Goal: Task Accomplishment & Management: Complete application form

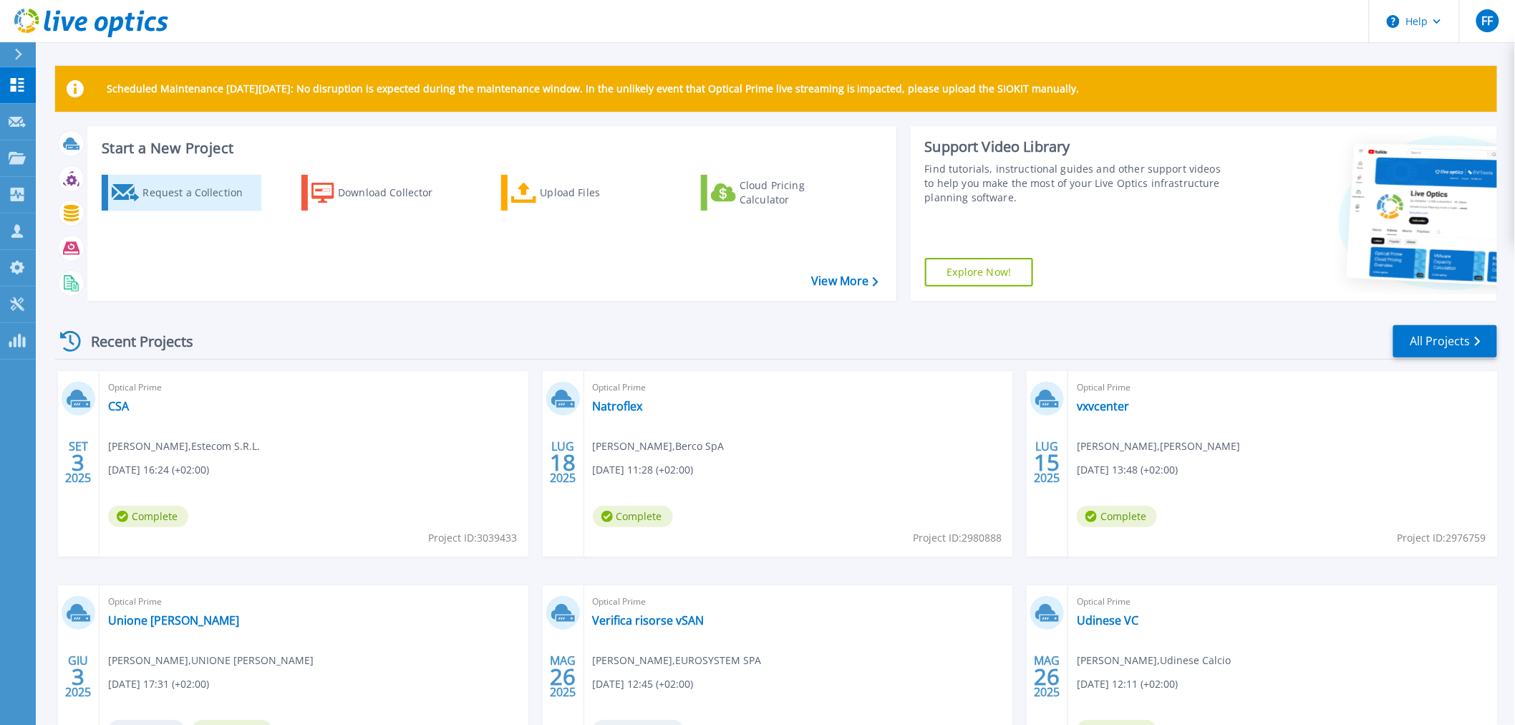
click at [206, 202] on div "Request a Collection" at bounding box center [199, 192] width 115 height 29
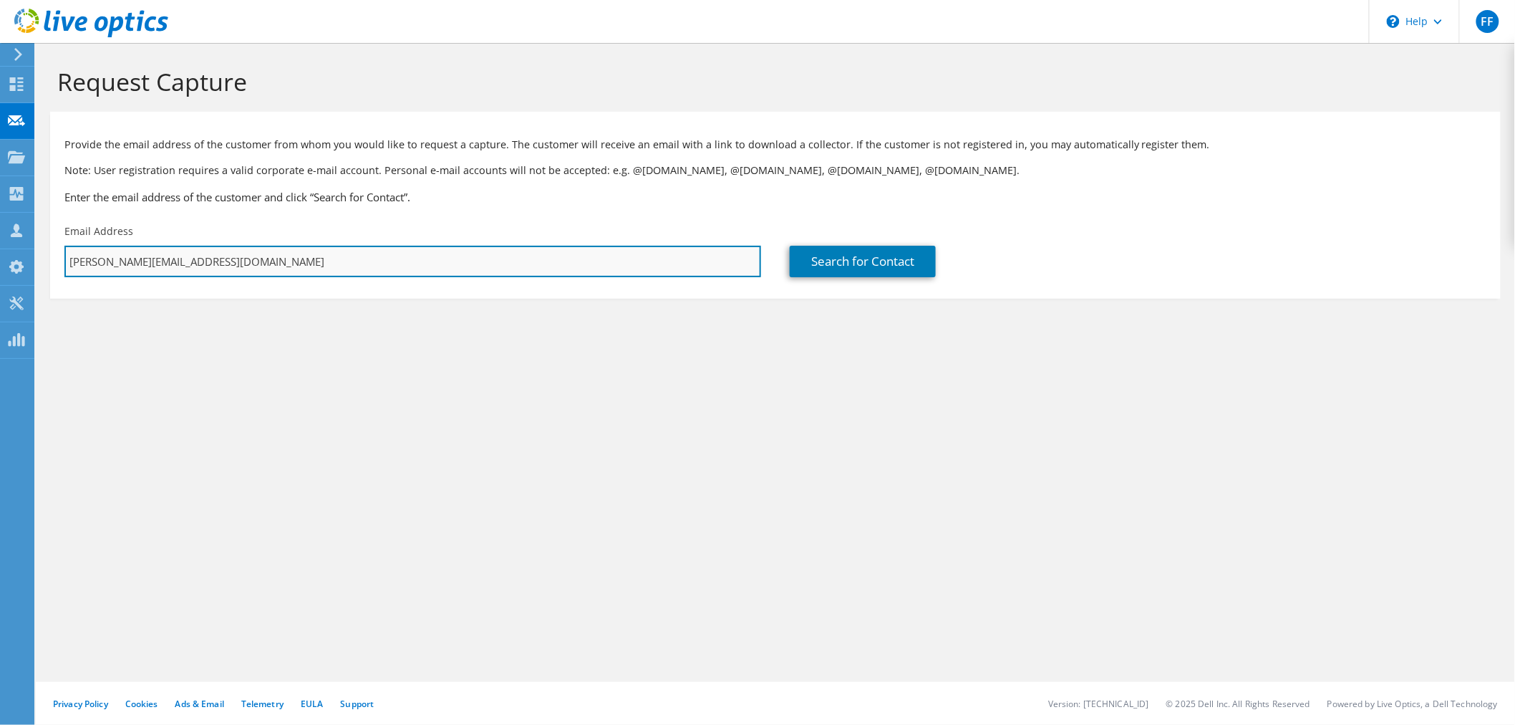
click at [626, 266] on input "[PERSON_NAME][EMAIL_ADDRESS][DOMAIN_NAME]" at bounding box center [412, 262] width 697 height 32
click at [231, 262] on input "[PERSON_NAME][EMAIL_ADDRESS][DOMAIN_NAME]" at bounding box center [412, 262] width 697 height 32
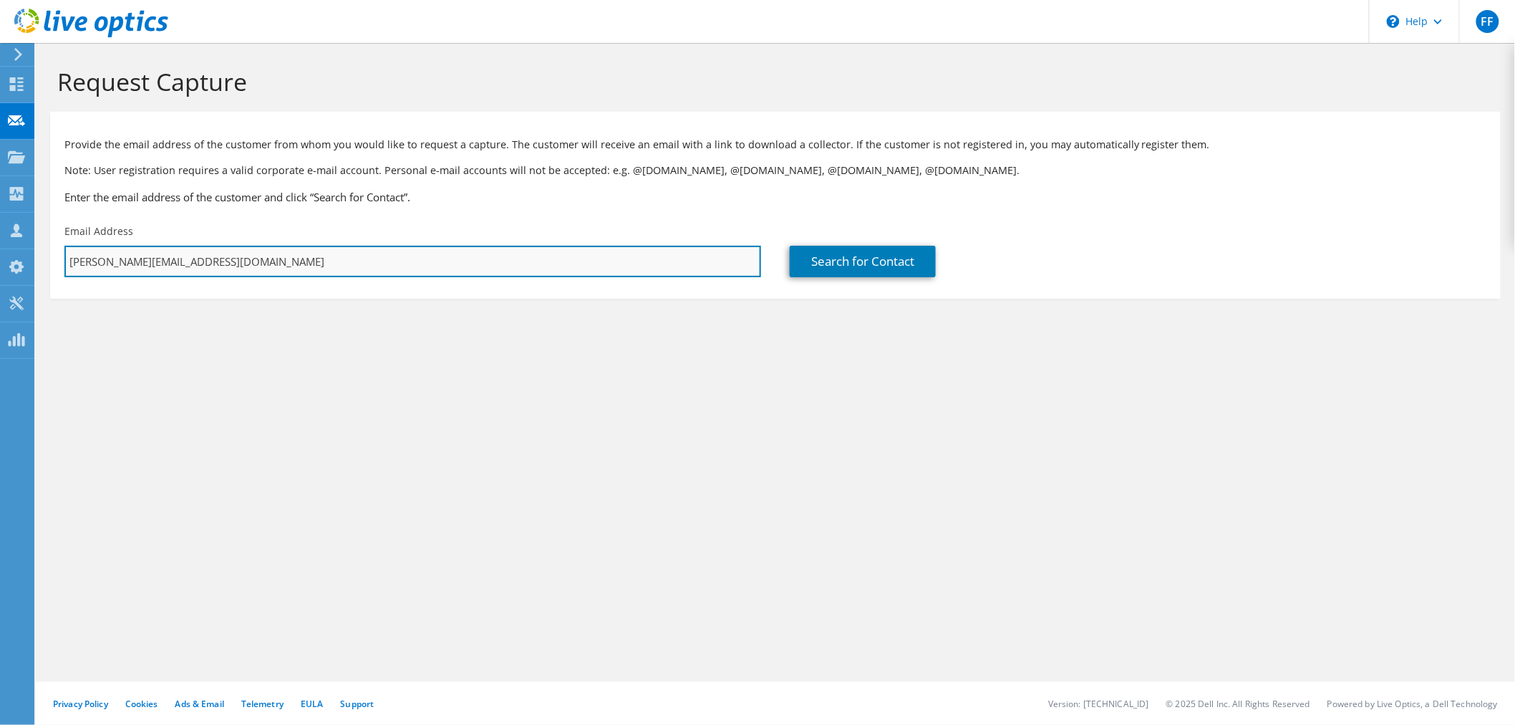
click at [231, 262] on input "[PERSON_NAME][EMAIL_ADDRESS][DOMAIN_NAME]" at bounding box center [412, 262] width 697 height 32
paste input "tosolini@catas.com"
type input "tosolini@catas.com"
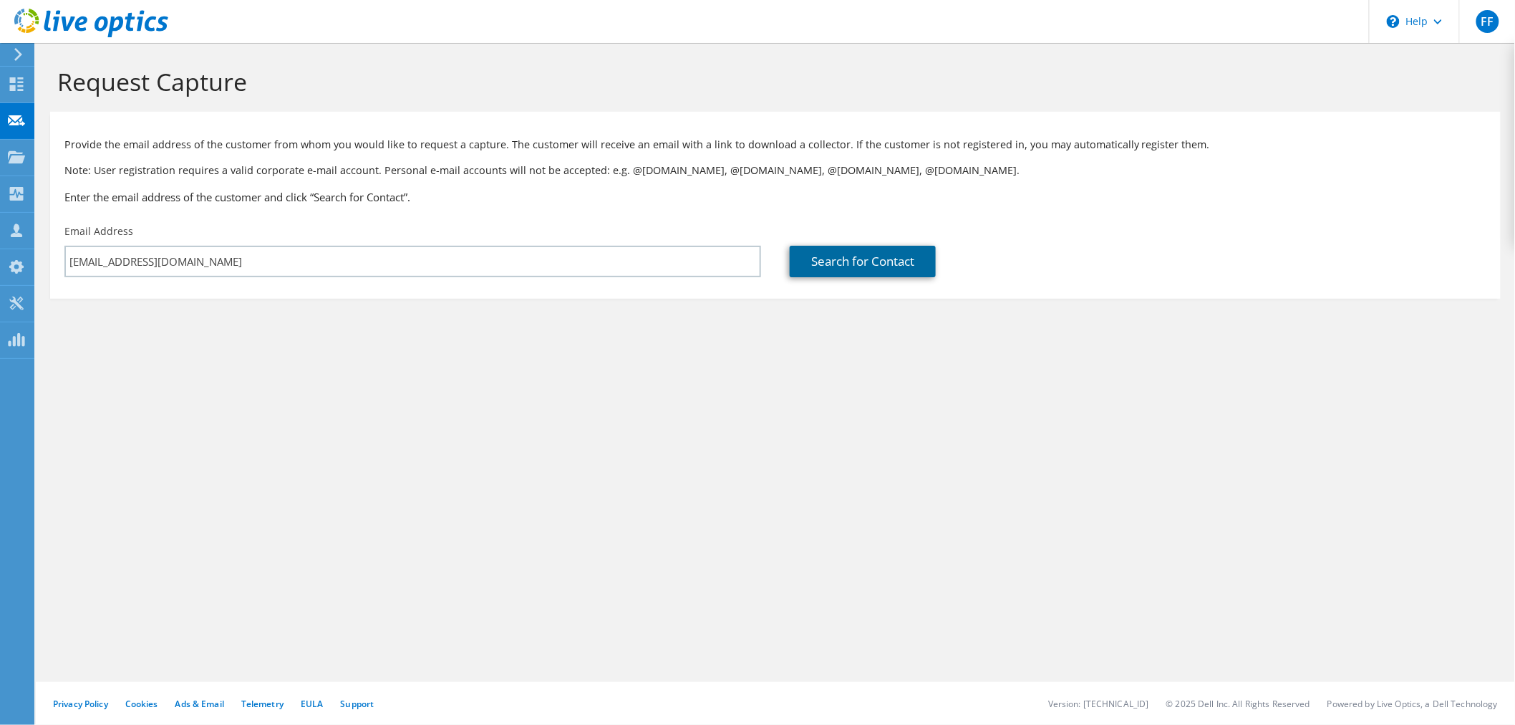
click at [821, 248] on link "Search for Contact" at bounding box center [863, 262] width 146 height 32
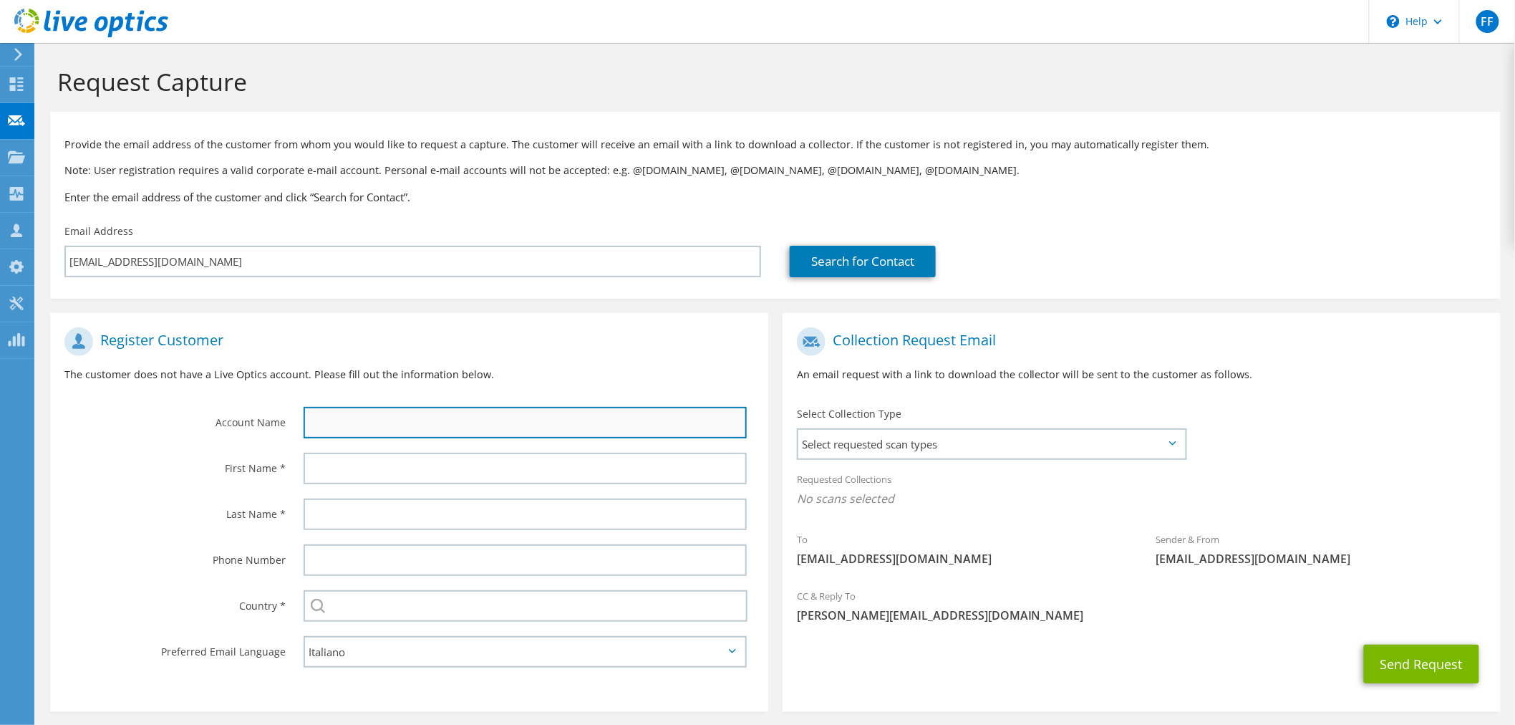
click at [370, 418] on input "text" at bounding box center [525, 423] width 443 height 32
type input "Catas Spa"
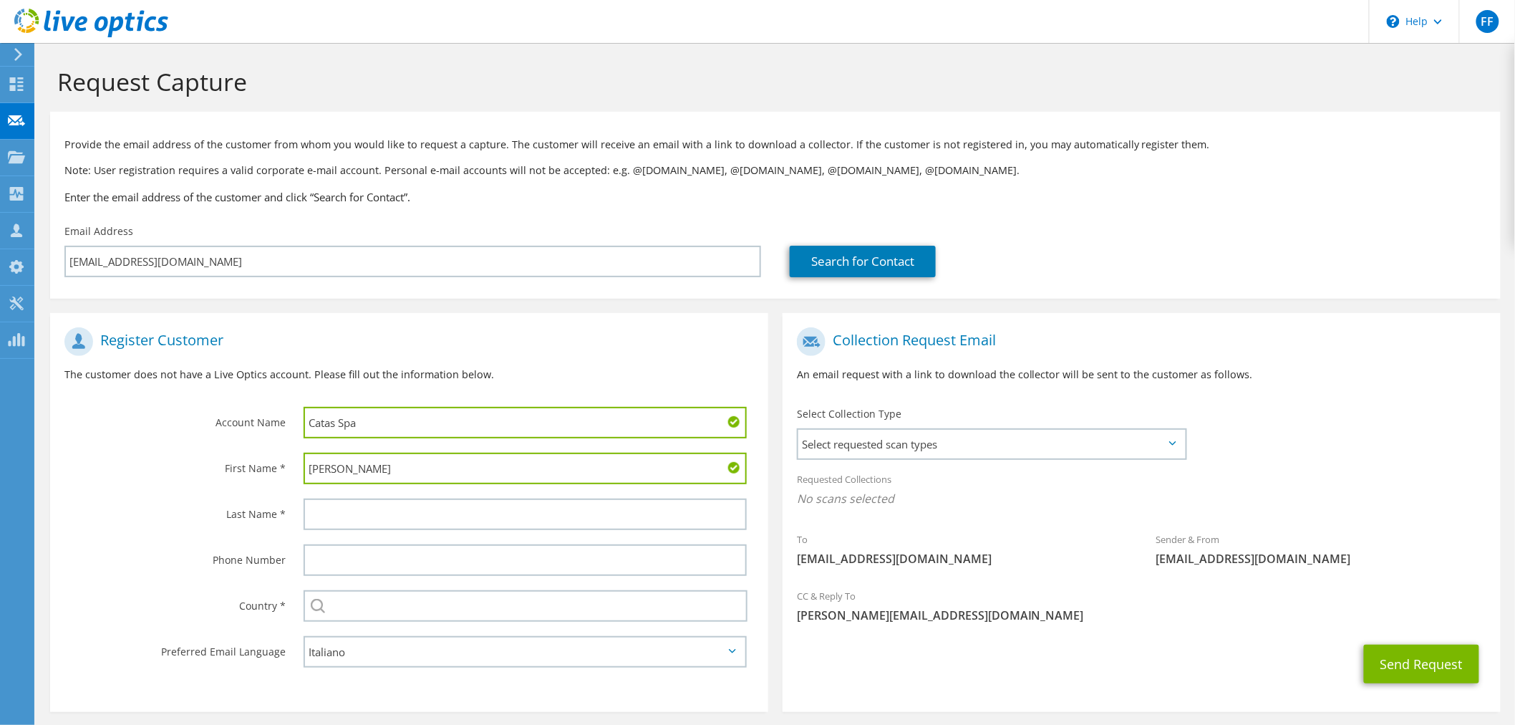
type input "Matteo"
type input "Tosolini"
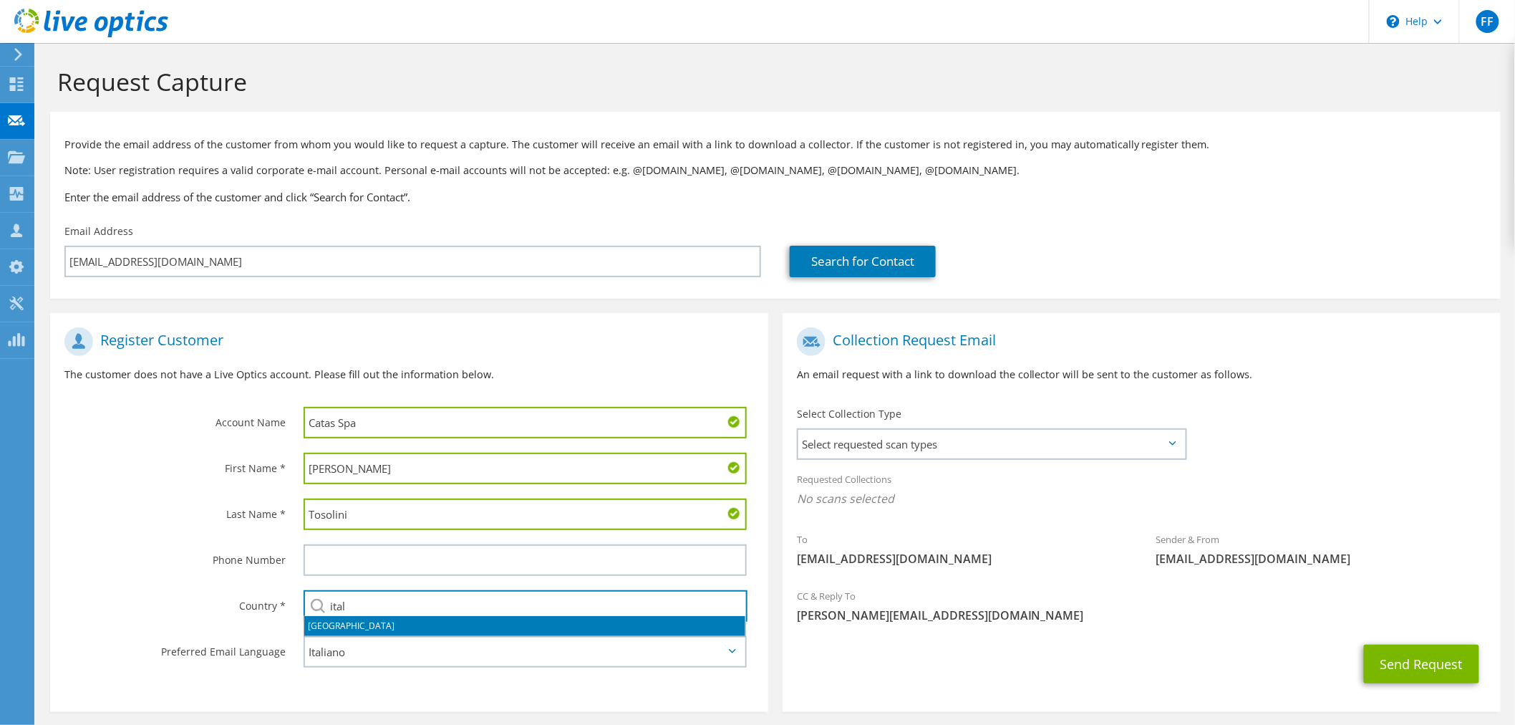
click at [327, 622] on li "Italy" at bounding box center [524, 626] width 441 height 20
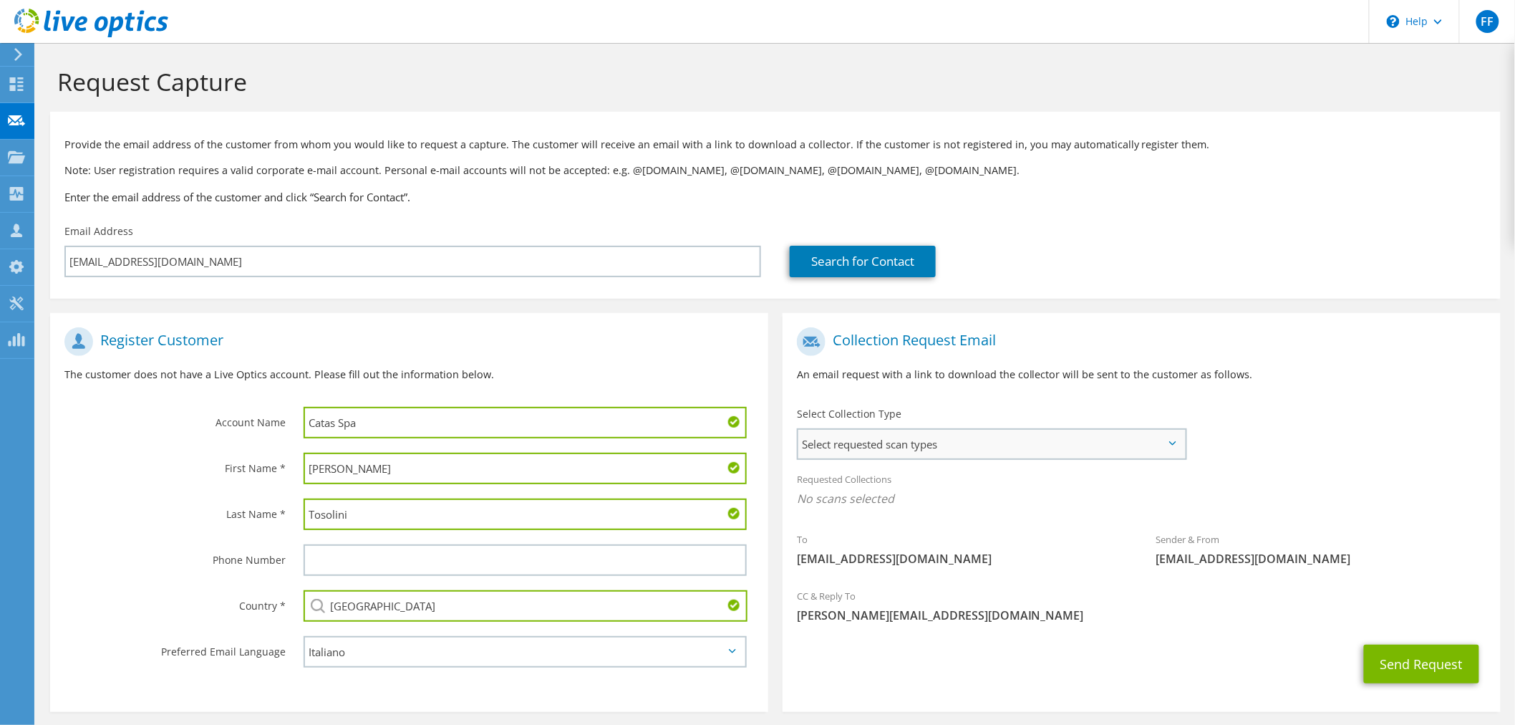
type input "Italy"
click at [879, 444] on span "Select requested scan types" at bounding box center [991, 444] width 387 height 29
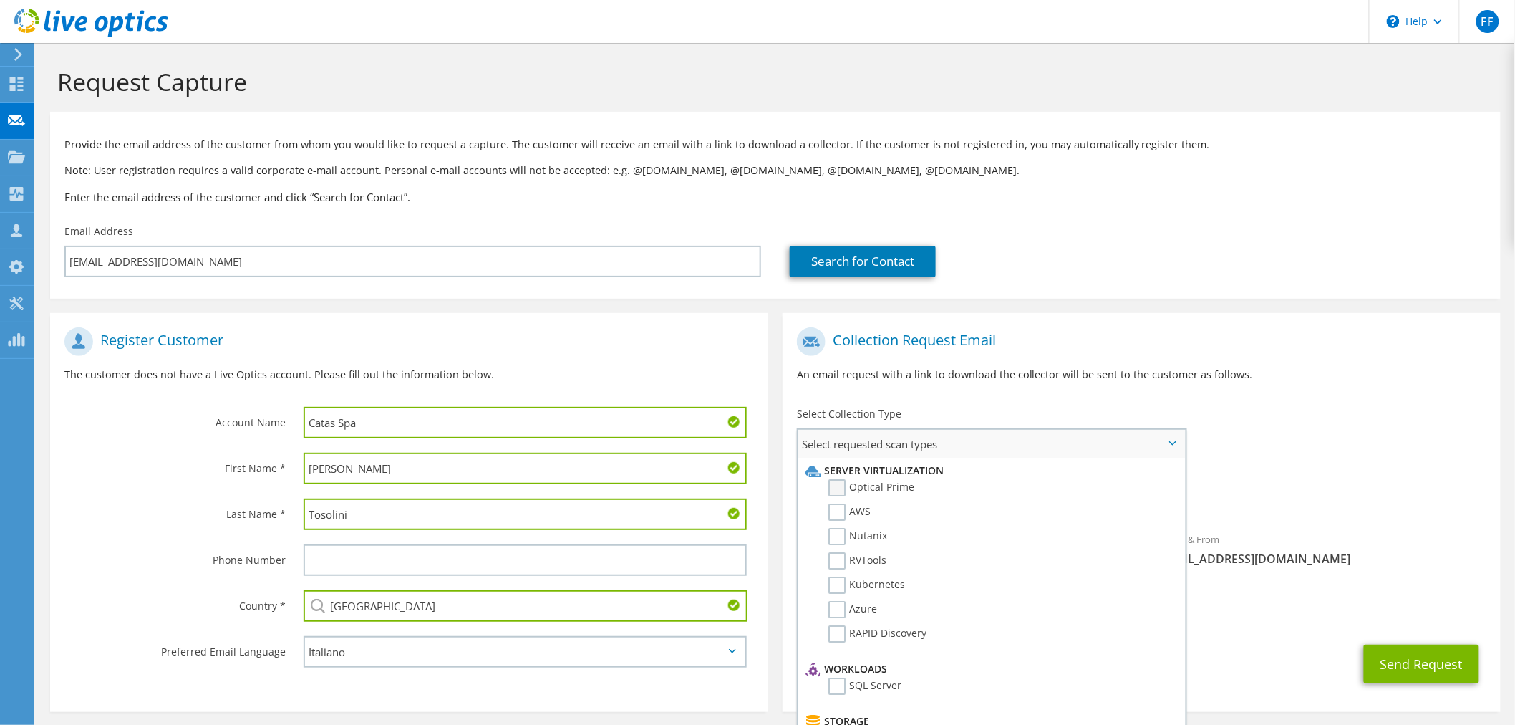
click at [842, 485] on label "Optical Prime" at bounding box center [871, 487] width 86 height 17
click at [0, 0] on input "Optical Prime" at bounding box center [0, 0] width 0 height 0
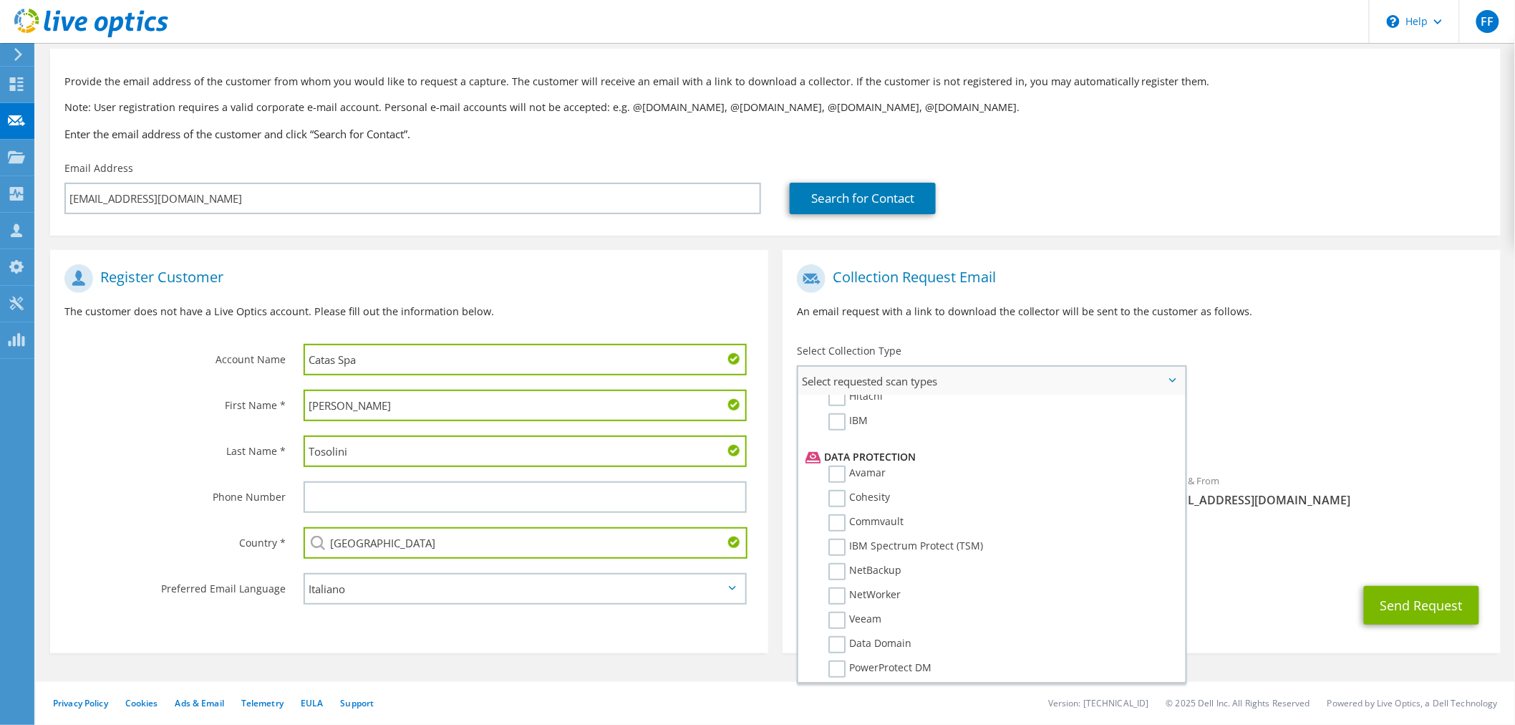
scroll to position [637, 0]
click at [1279, 397] on div "To tosolini@catas.com Sender & From liveoptics@liveoptics.com" at bounding box center [1142, 389] width 718 height 265
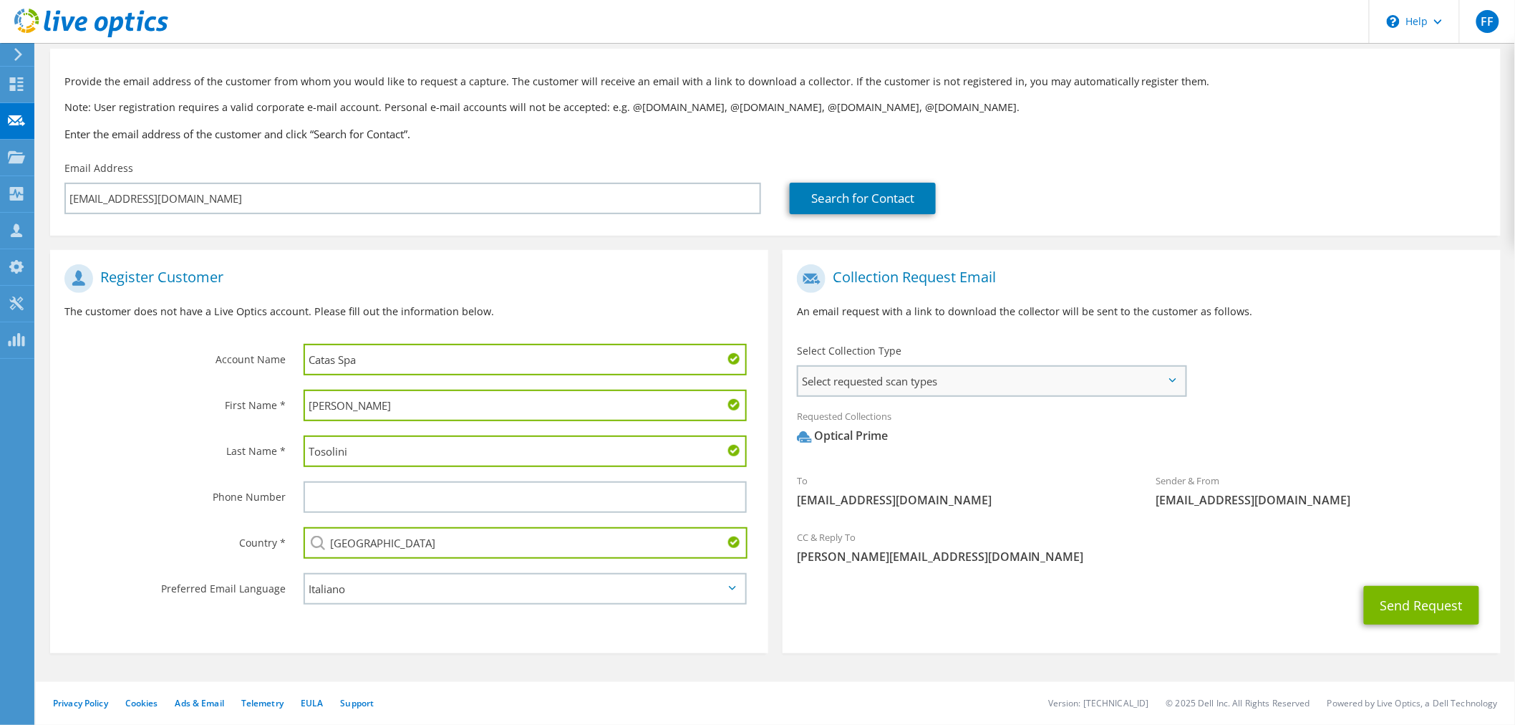
click at [960, 384] on span "Select requested scan types" at bounding box center [991, 381] width 387 height 29
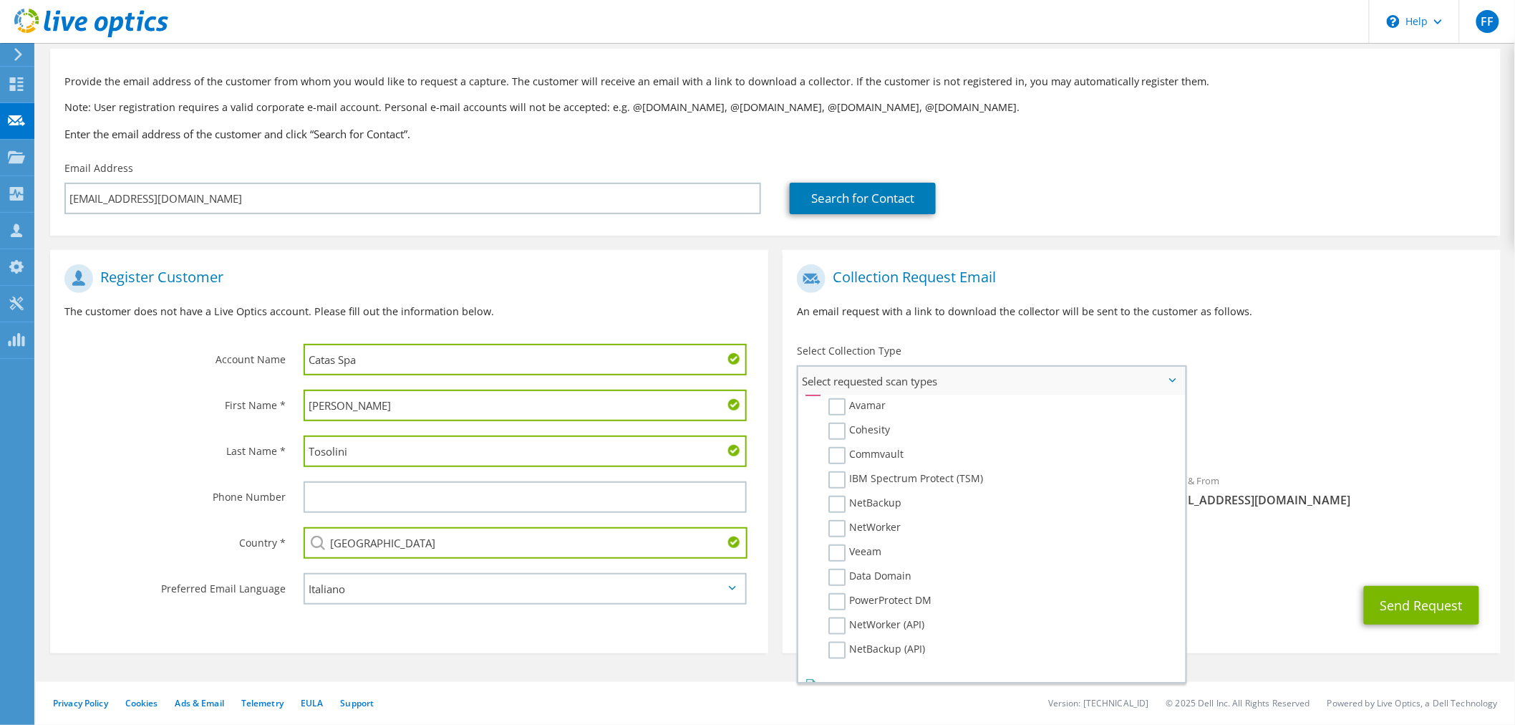
scroll to position [0, 0]
drag, startPoint x: 1311, startPoint y: 384, endPoint x: 1323, endPoint y: 438, distance: 54.9
click at [1312, 384] on div "To tosolini@catas.com Sender & From liveoptics@liveoptics.com" at bounding box center [1142, 389] width 718 height 265
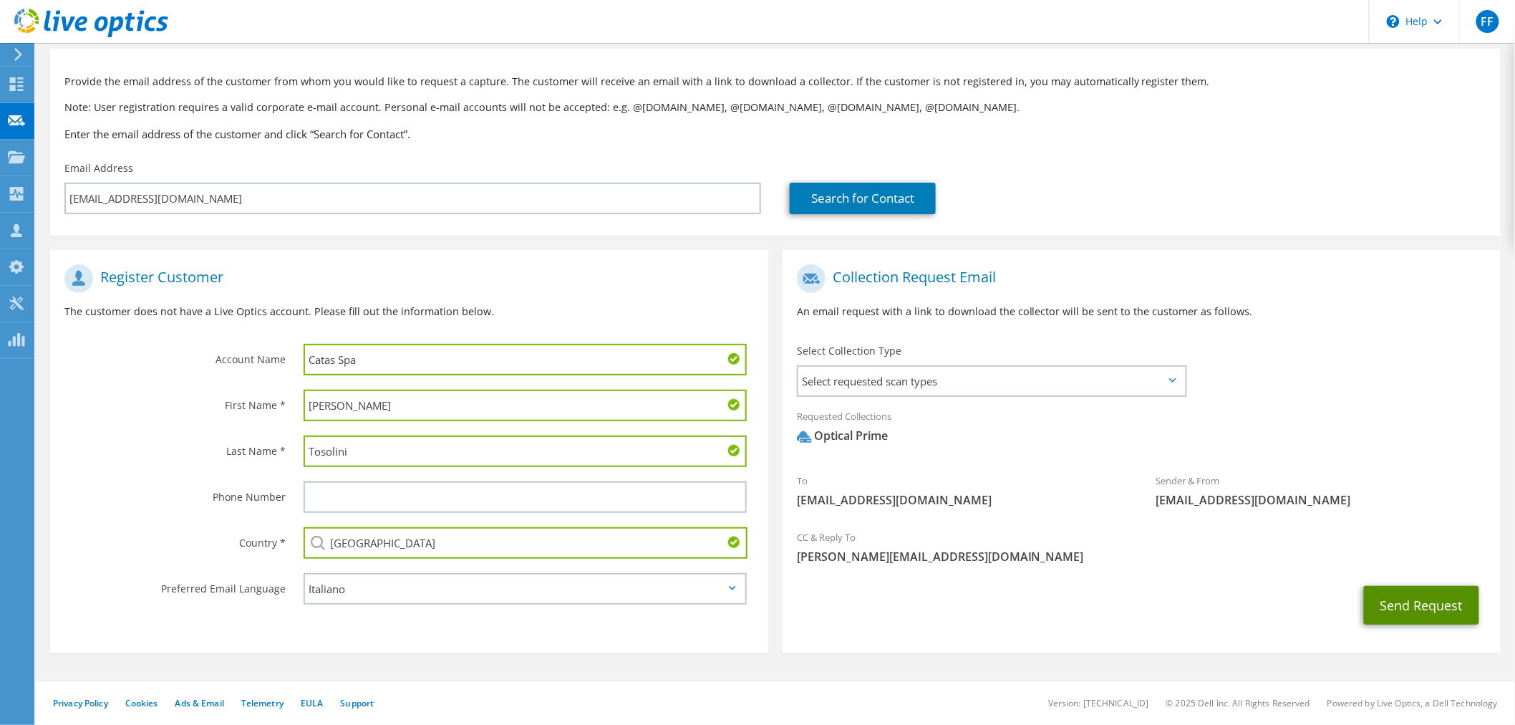
click at [1420, 609] on button "Send Request" at bounding box center [1421, 605] width 115 height 39
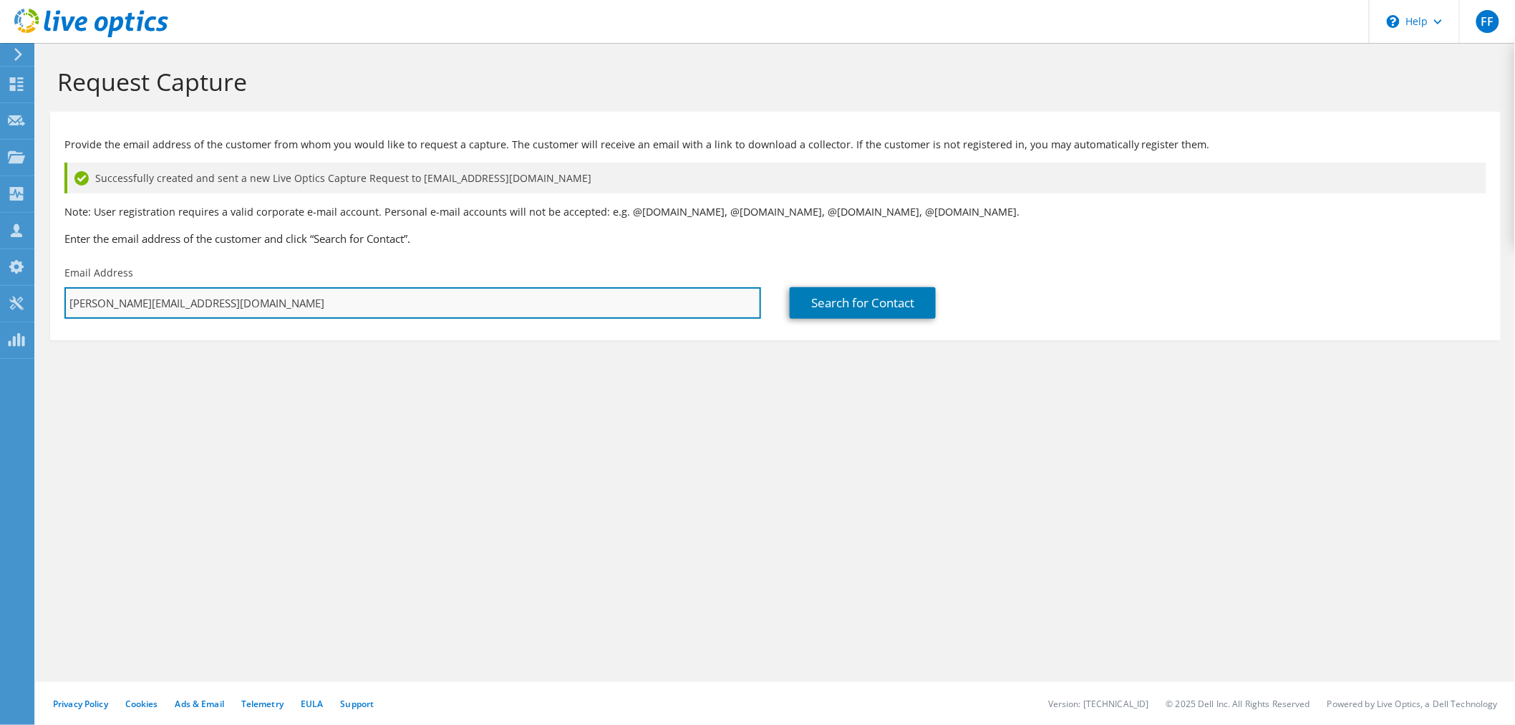
click at [215, 305] on input "[PERSON_NAME][EMAIL_ADDRESS][DOMAIN_NAME]" at bounding box center [412, 303] width 697 height 32
paste input "alice.bressan@mollificiobortolussi.com"
type input "alice.bressan@mollificiobortolussi.com"
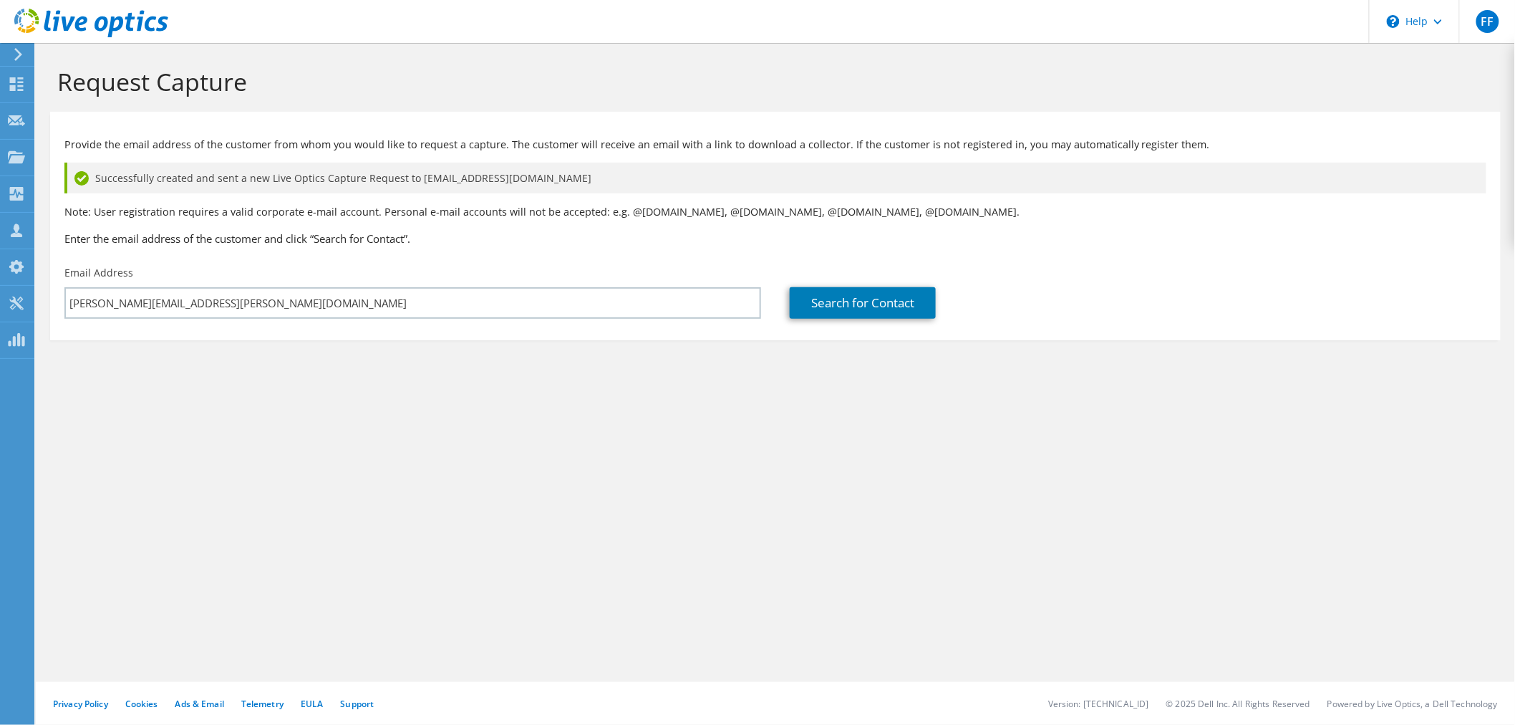
click at [654, 448] on div "Request Capture Provide the email address of the customer from whom you would l…" at bounding box center [775, 384] width 1479 height 682
click at [829, 306] on link "Search for Contact" at bounding box center [863, 303] width 146 height 32
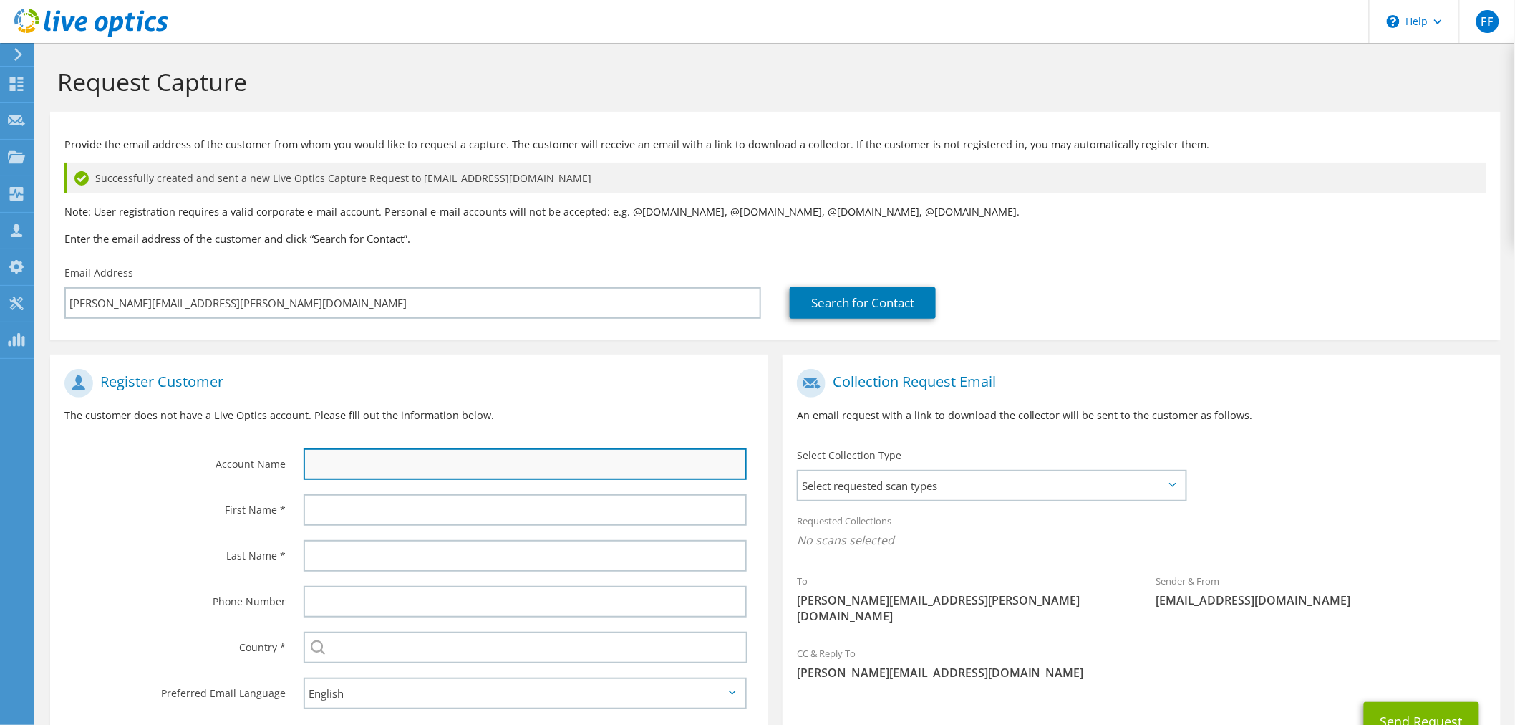
click at [341, 474] on input "text" at bounding box center [525, 464] width 443 height 32
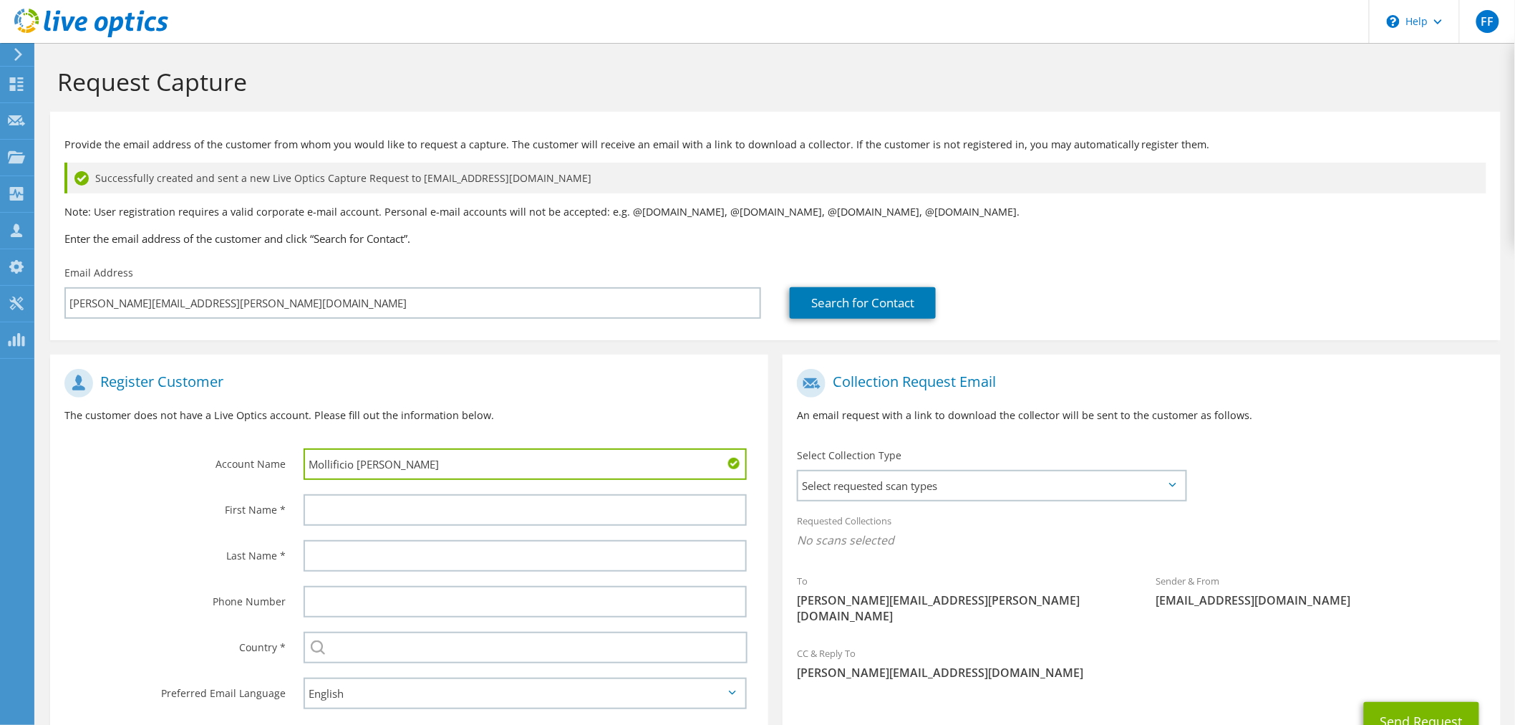
type input "Mollificio Bortolussi"
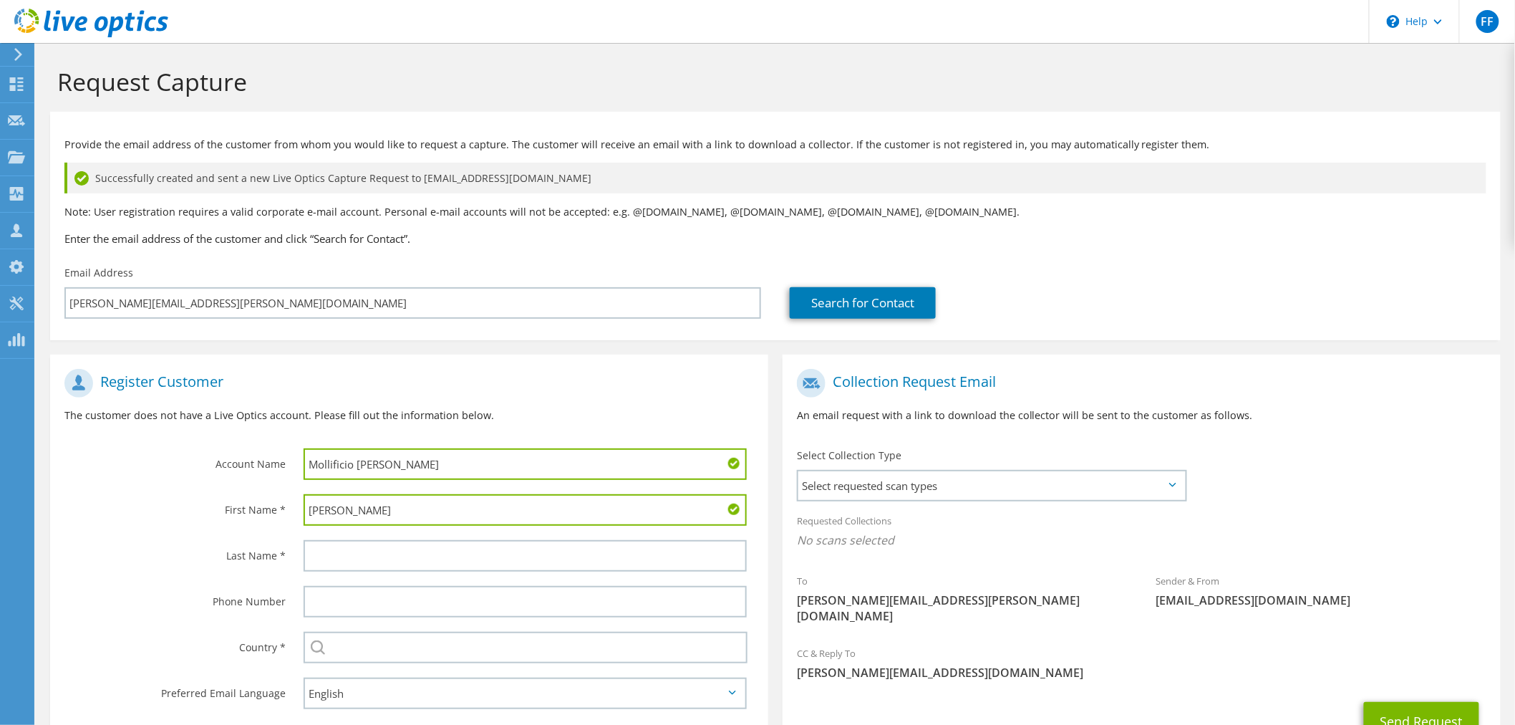
type input "Alice"
type input "Bressan"
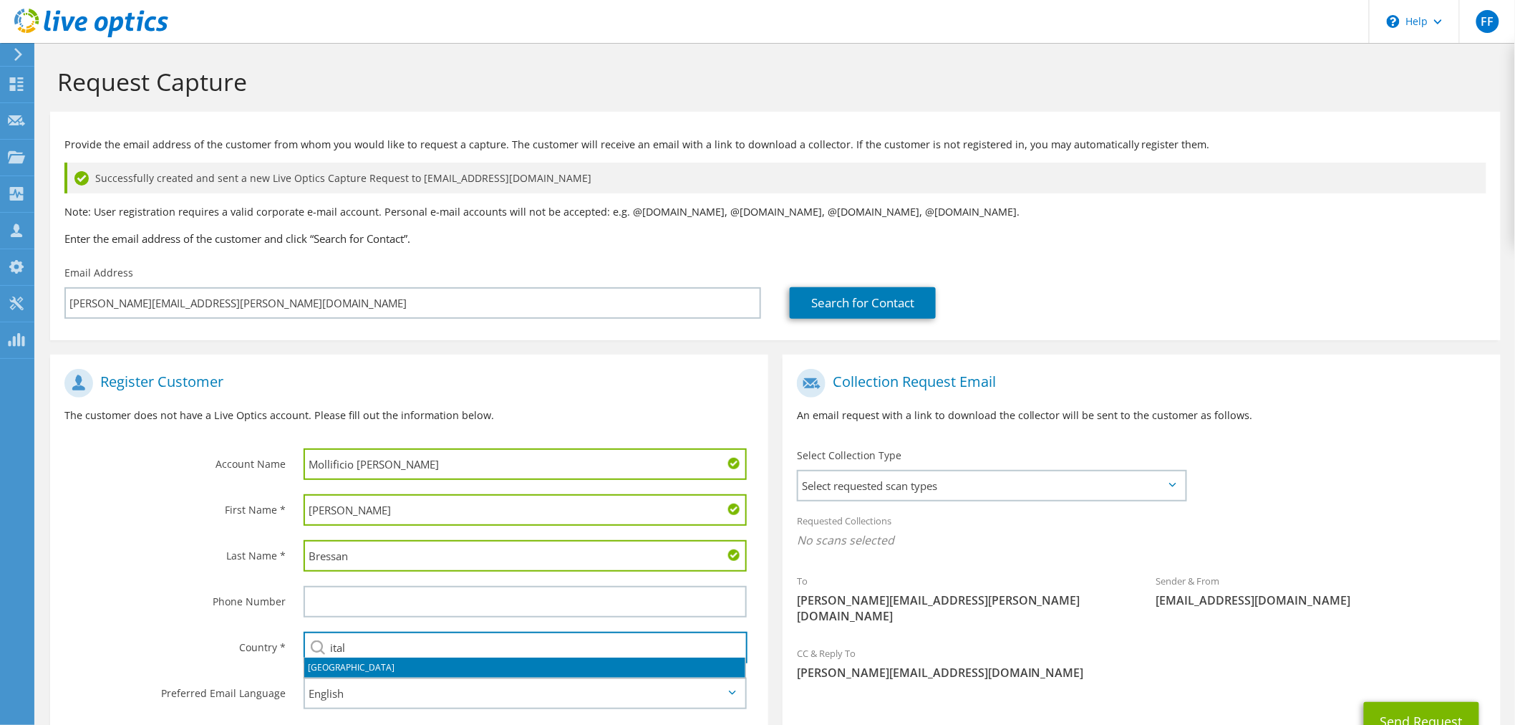
click at [365, 659] on li "Italy" at bounding box center [524, 667] width 441 height 20
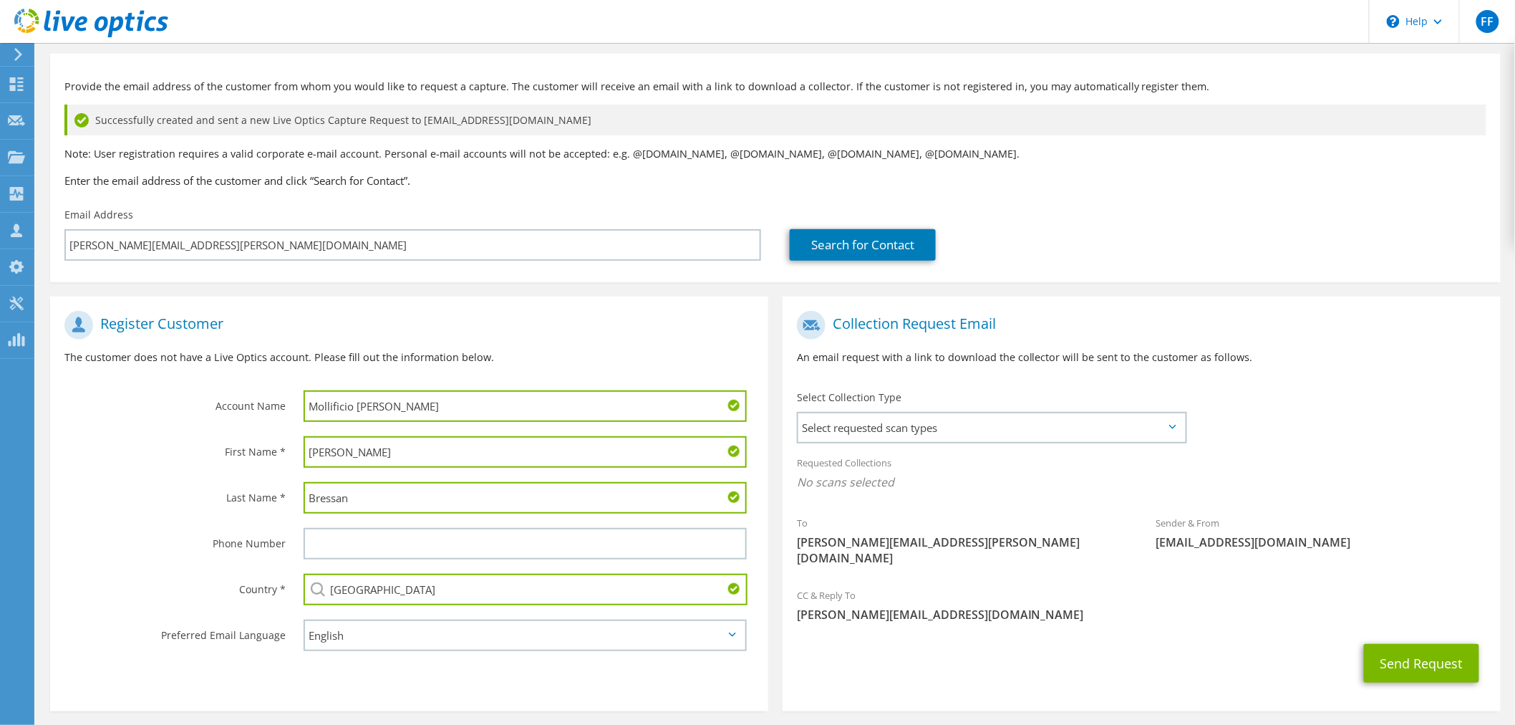
scroll to position [102, 0]
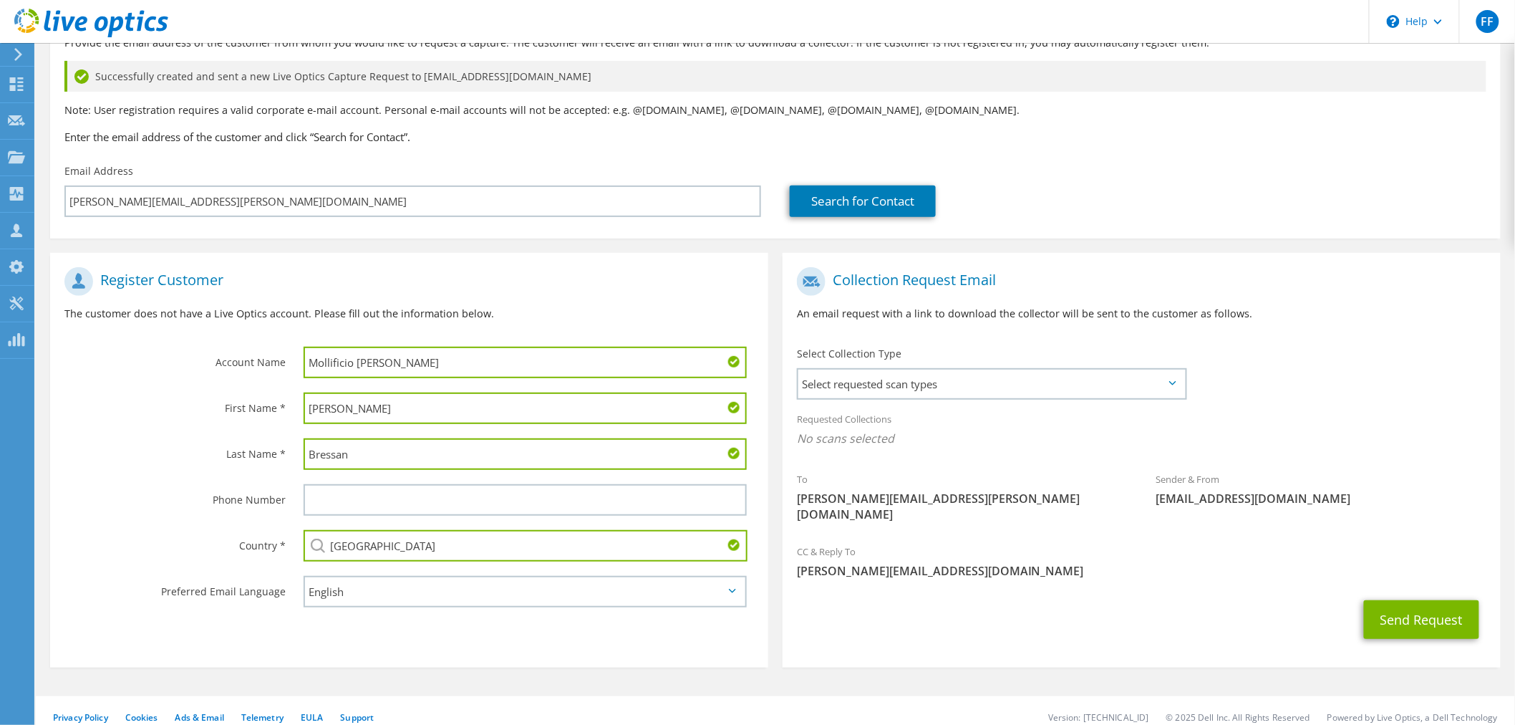
type input "Italy"
click at [335, 580] on select "English Deutsch Español Français Italiano Polski Português Русский 한국어 中文 日本語" at bounding box center [525, 592] width 443 height 32
select select "it-IT"
click at [304, 576] on select "English Deutsch Español Français Italiano Polski Português Русский 한국어 中文 日本語" at bounding box center [525, 592] width 443 height 32
click at [892, 397] on div "Select requested scan types Server Virtualization Optical Prime AWS Nutanix SC" at bounding box center [992, 384] width 390 height 32
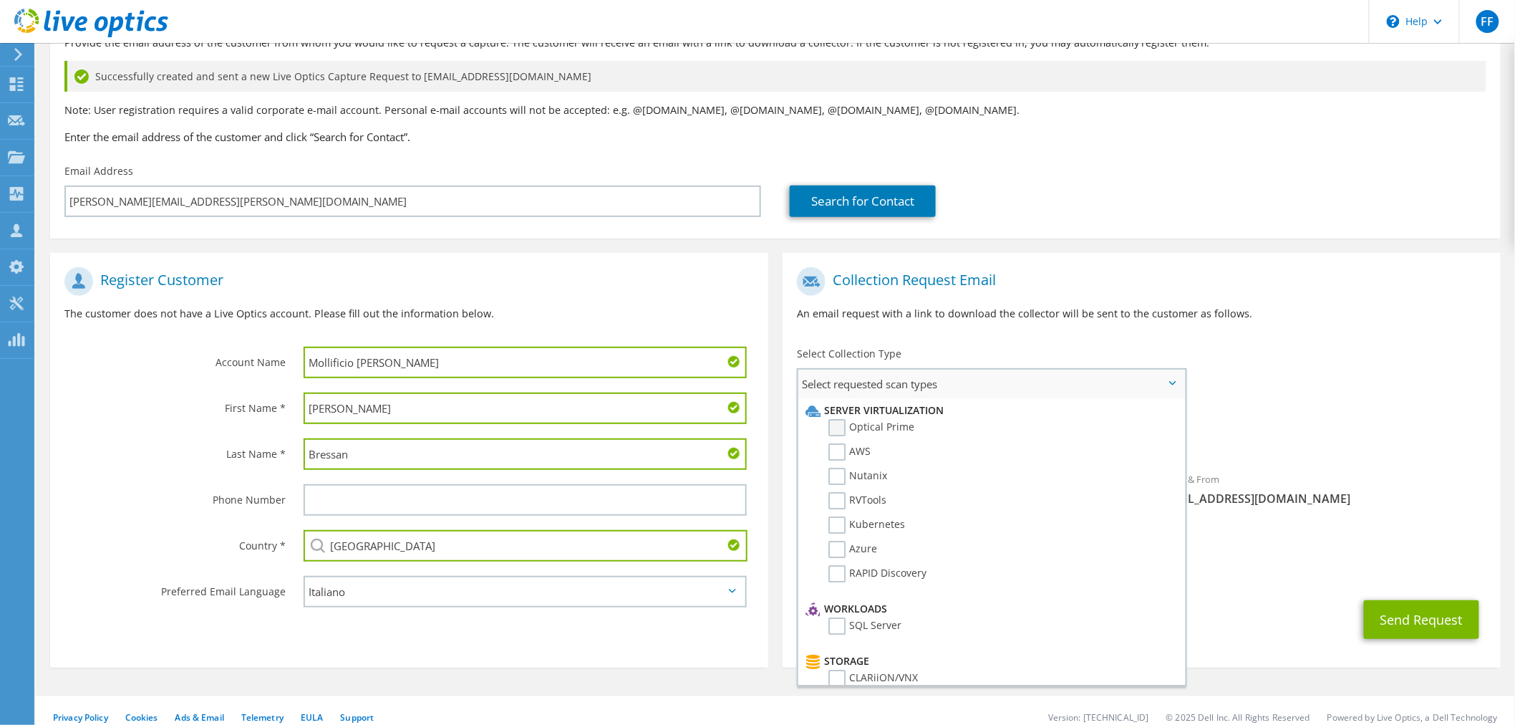
click at [884, 428] on label "Optical Prime" at bounding box center [871, 427] width 86 height 17
click at [0, 0] on input "Optical Prime" at bounding box center [0, 0] width 0 height 0
click at [1300, 391] on div "To alice.bressan@mollificiobortolussi.com Sender & From liveoptics@liveoptics.c…" at bounding box center [1142, 400] width 718 height 281
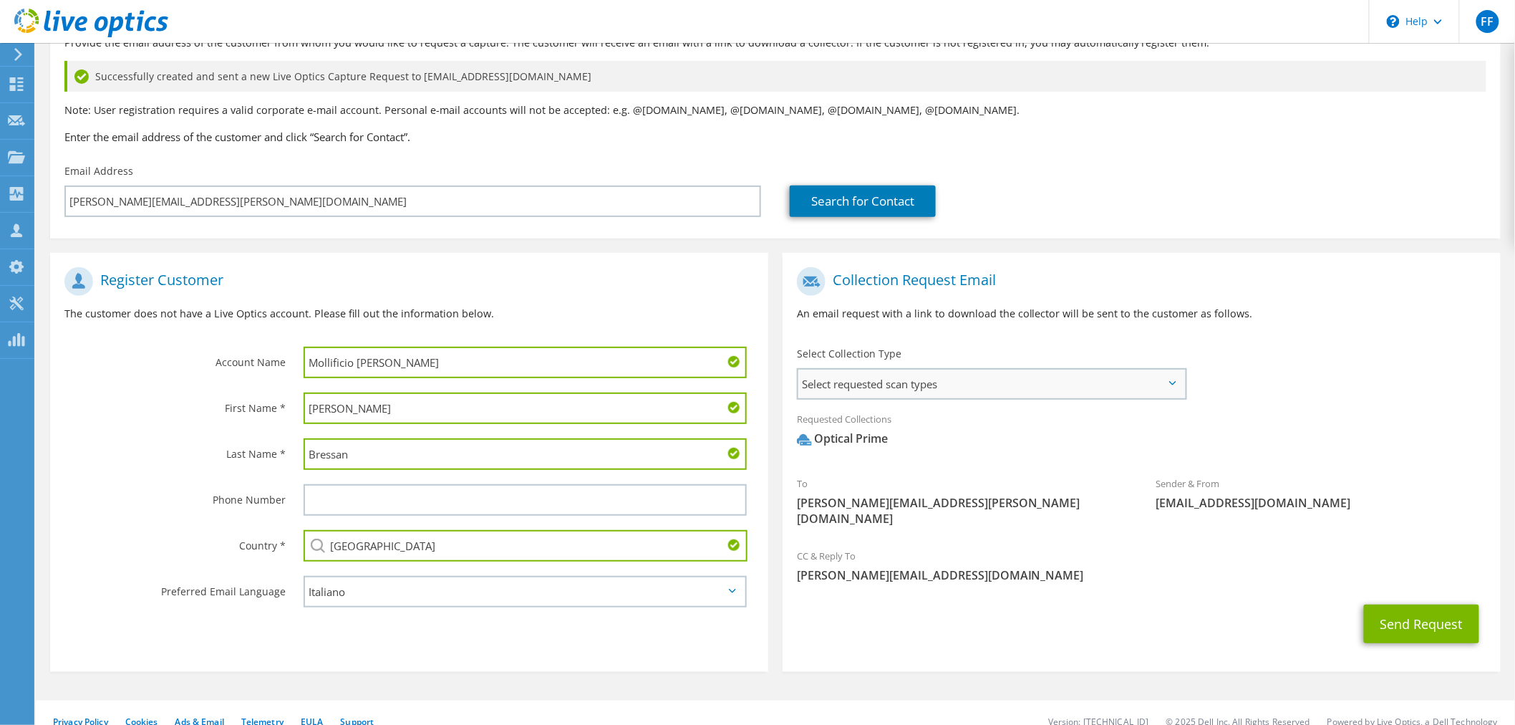
click at [1033, 375] on span "Select requested scan types" at bounding box center [991, 383] width 387 height 29
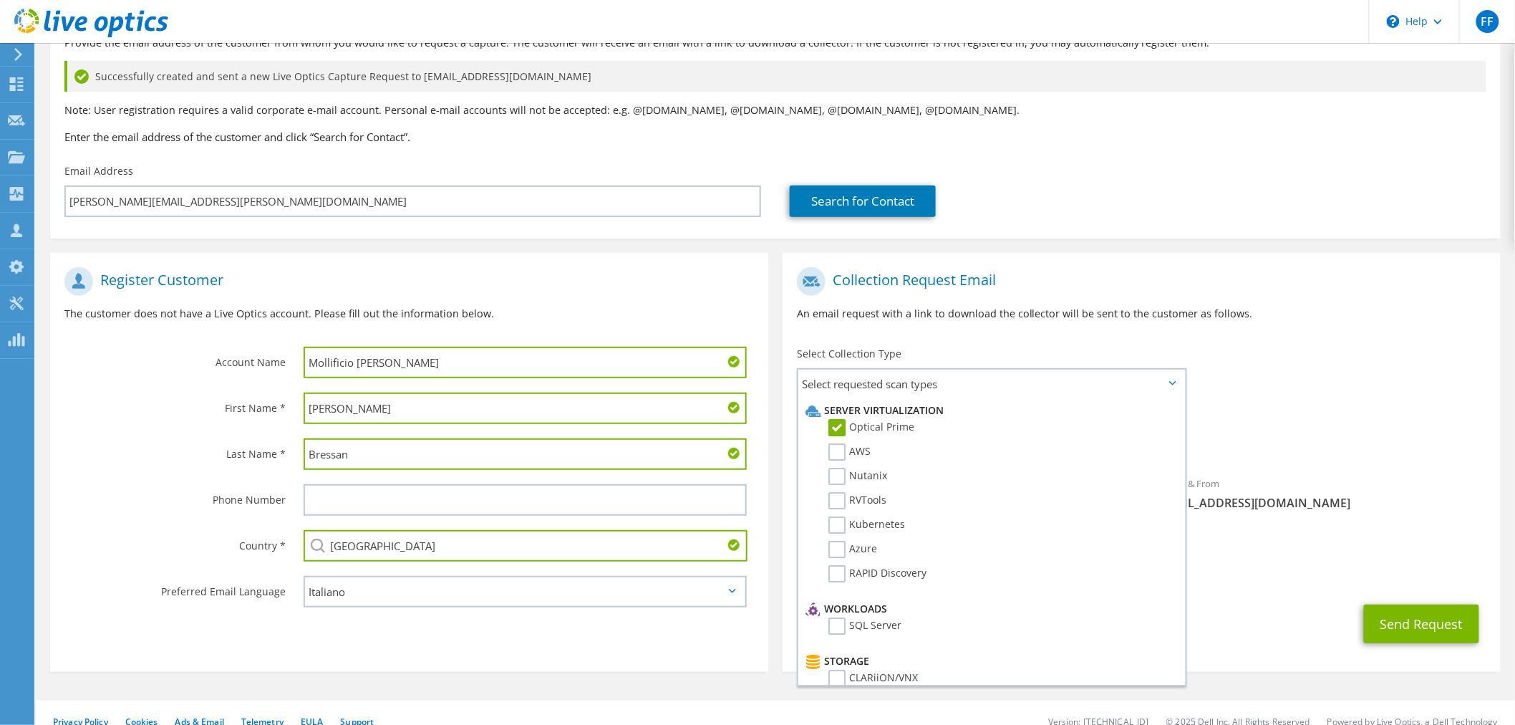
click at [1256, 411] on div "Requested Collections No scans selected Optical Prime" at bounding box center [1142, 432] width 718 height 57
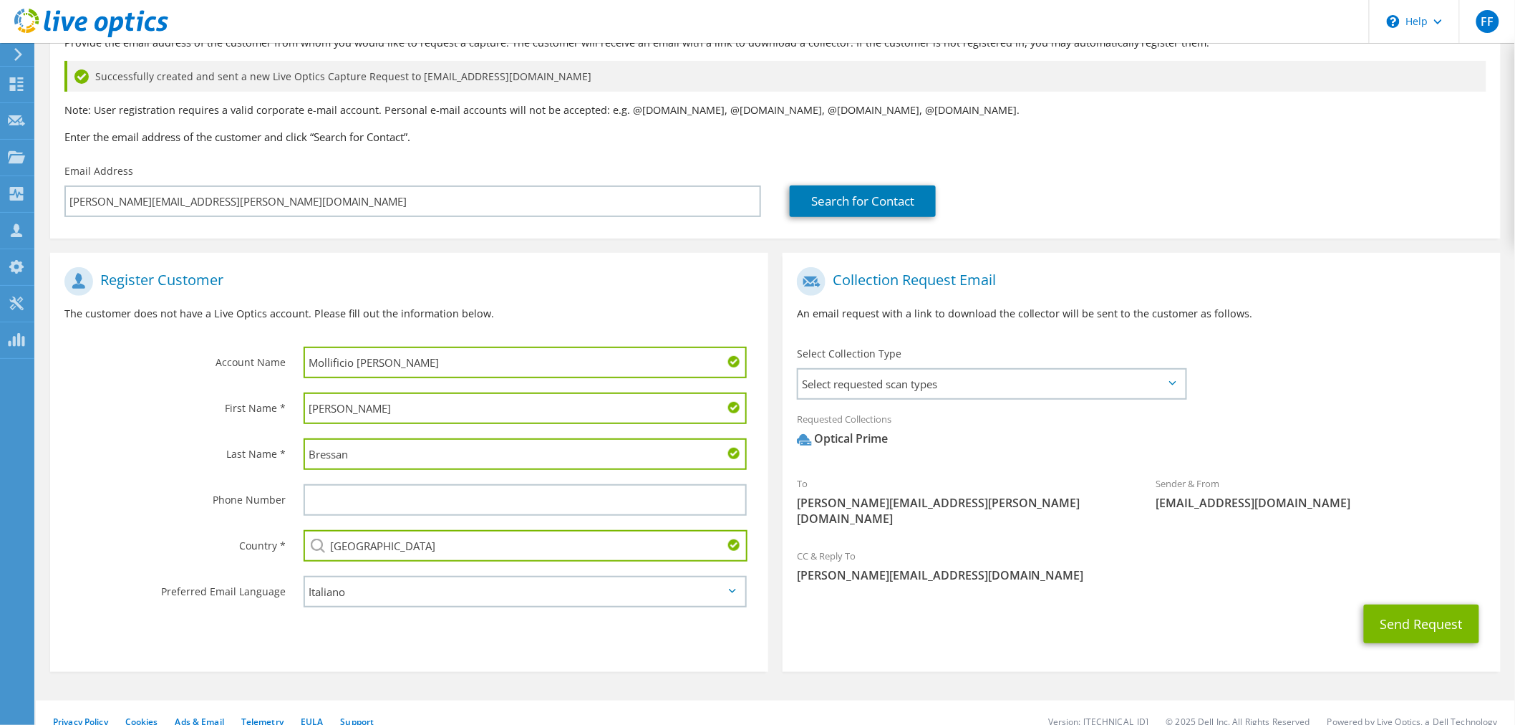
click at [1148, 470] on div "Sender & From liveoptics@liveoptics.com" at bounding box center [1320, 492] width 359 height 49
click at [1169, 505] on span "liveoptics@liveoptics.com" at bounding box center [1321, 503] width 330 height 16
click at [1415, 604] on button "Send Request" at bounding box center [1421, 623] width 115 height 39
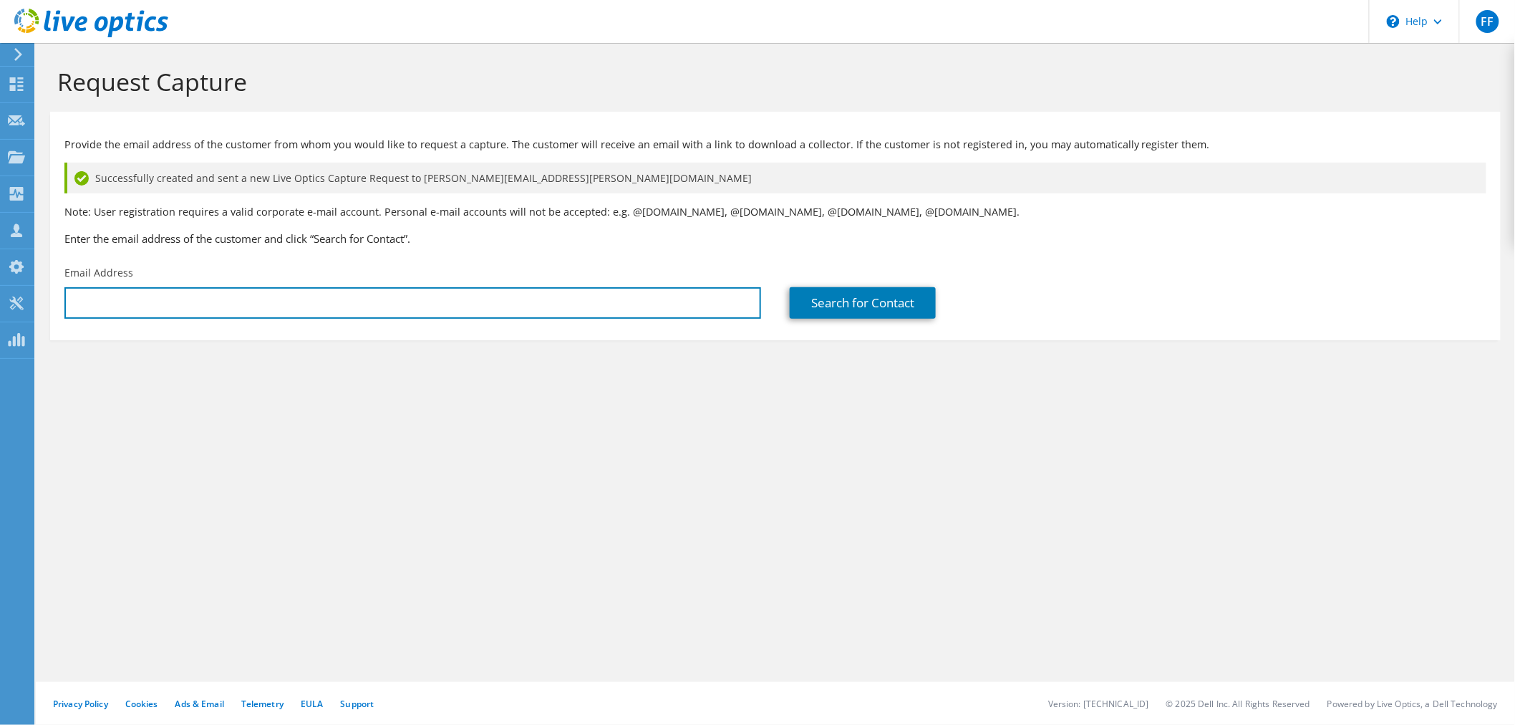
type input "[PERSON_NAME][EMAIL_ADDRESS][DOMAIN_NAME]"
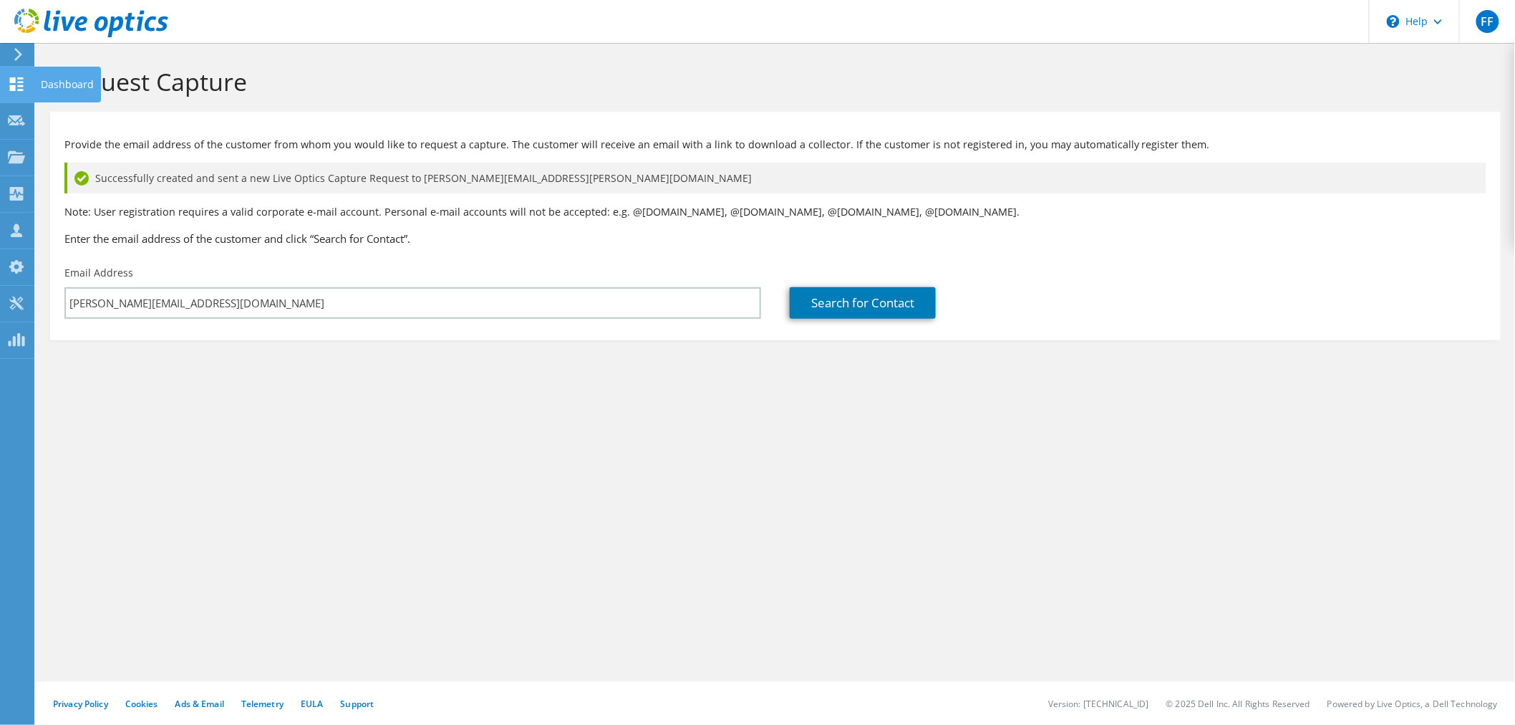
click at [41, 77] on div "Dashboard" at bounding box center [67, 85] width 67 height 36
